Goal: Information Seeking & Learning: Learn about a topic

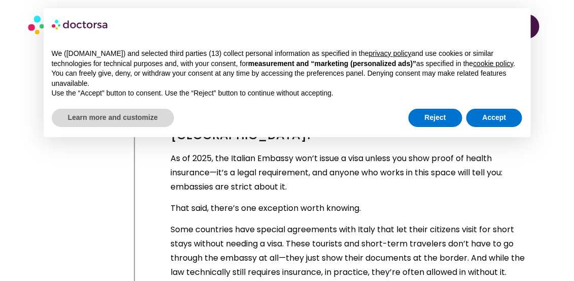
scroll to position [5008, 0]
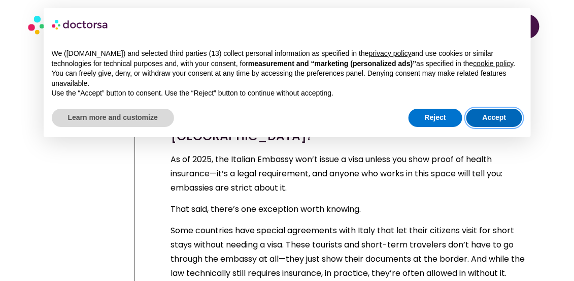
click at [489, 127] on button "Accept" at bounding box center [494, 118] width 56 height 18
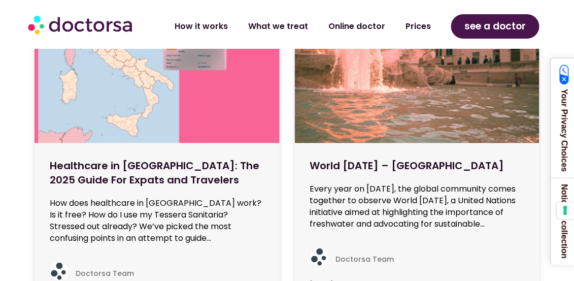
scroll to position [6225, 0]
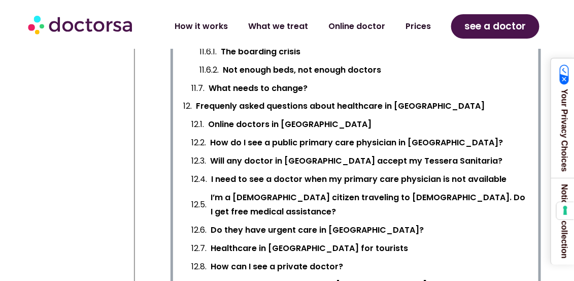
scroll to position [1522, 0]
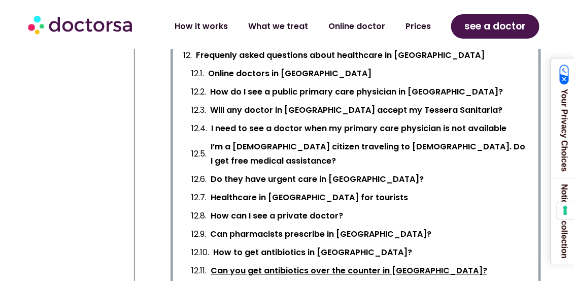
click at [329, 264] on link "Can you get antibiotics over the counter in [GEOGRAPHIC_DATA]?" at bounding box center [349, 271] width 276 height 14
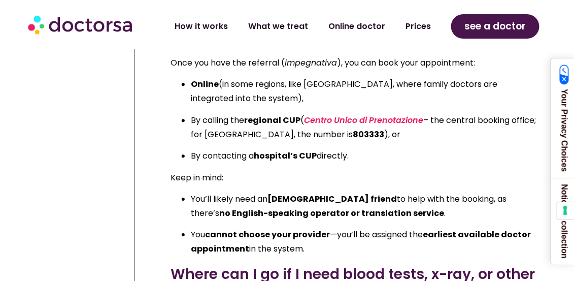
scroll to position [19755, 0]
